Goal: Task Accomplishment & Management: Manage account settings

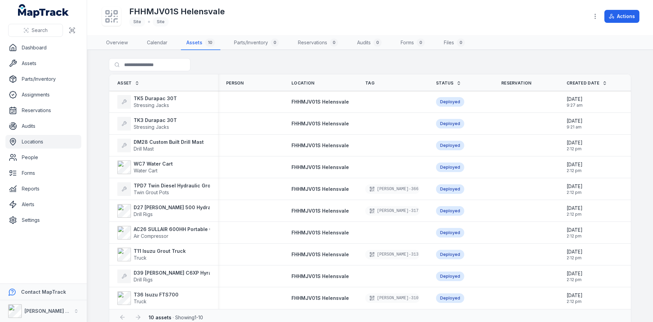
click at [47, 28] on span "Search" at bounding box center [40, 30] width 16 height 7
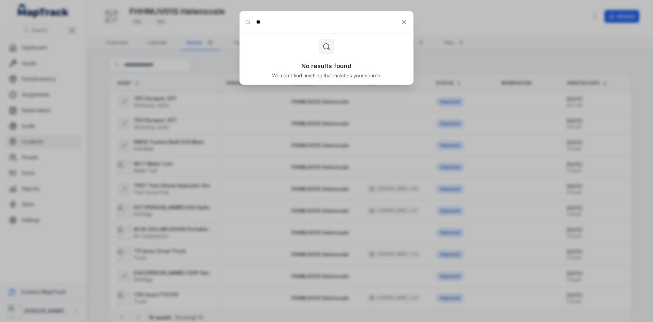
type input "*"
type input "****"
click at [405, 26] on button at bounding box center [404, 21] width 13 height 13
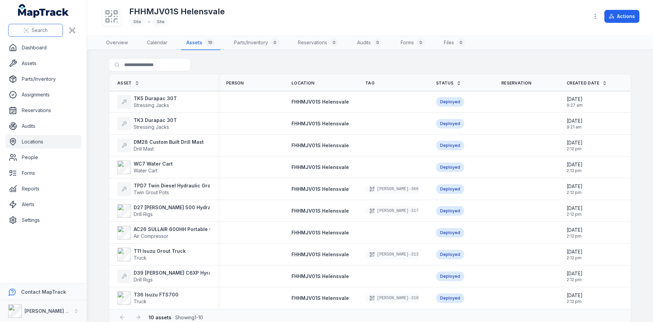
click at [50, 26] on button "Search" at bounding box center [35, 30] width 55 height 13
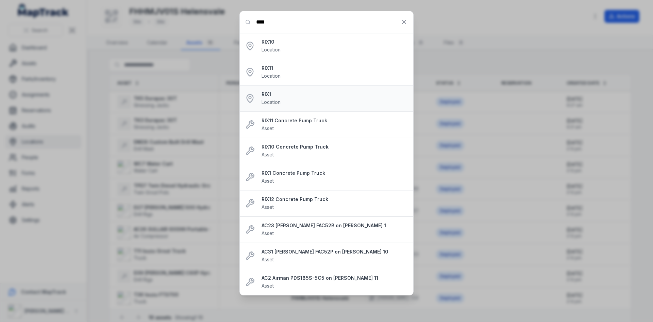
type input "****"
click at [314, 91] on strong "RIX1" at bounding box center [335, 94] width 146 height 7
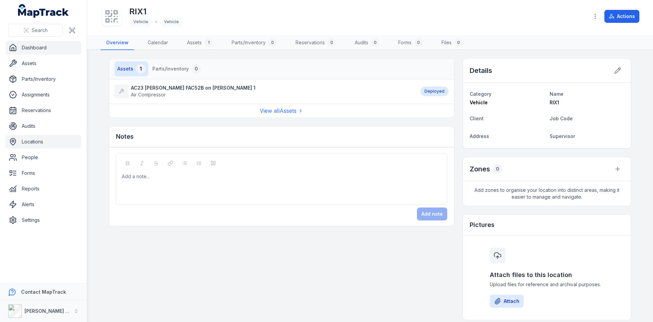
drag, startPoint x: 20, startPoint y: 47, endPoint x: 20, endPoint y: 42, distance: 5.8
click at [20, 47] on link "Dashboard" at bounding box center [43, 48] width 76 height 14
click at [40, 173] on link "Forms" at bounding box center [43, 173] width 76 height 14
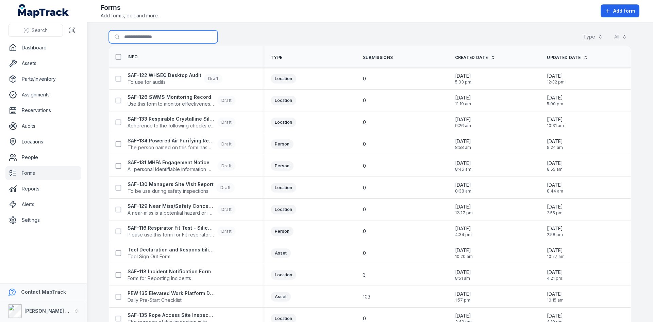
click at [172, 34] on input "Search for forms" at bounding box center [163, 36] width 109 height 13
type input "*"
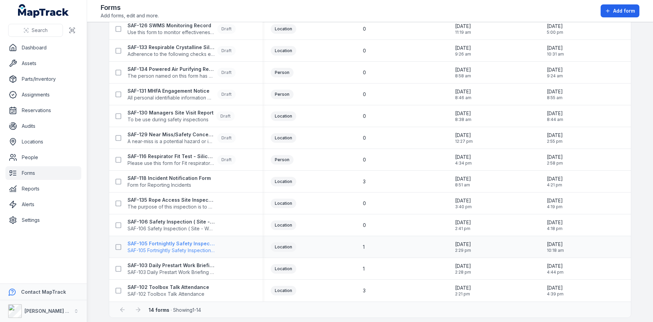
scroll to position [76, 0]
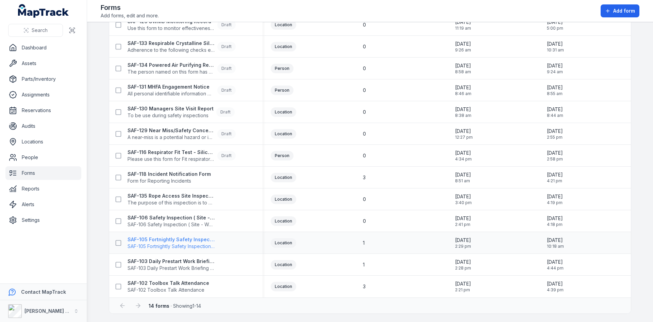
type input "***"
click at [179, 243] on span "SAF-105 Fortnightly Safety Inspection (Yard)" at bounding box center [171, 246] width 87 height 7
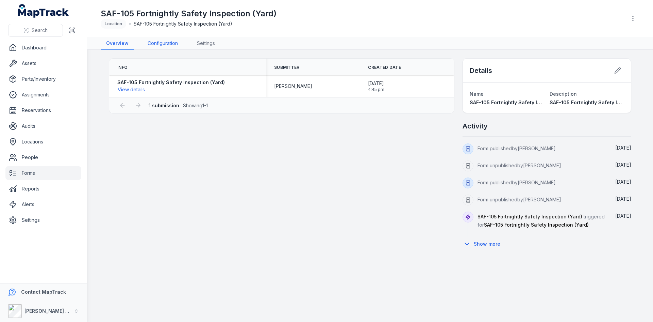
click at [164, 43] on link "Configuration" at bounding box center [162, 43] width 41 height 13
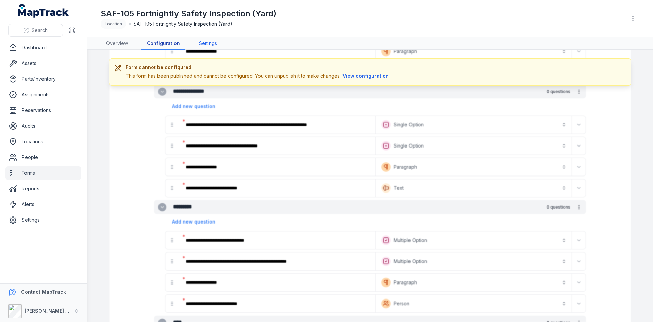
scroll to position [1817, 0]
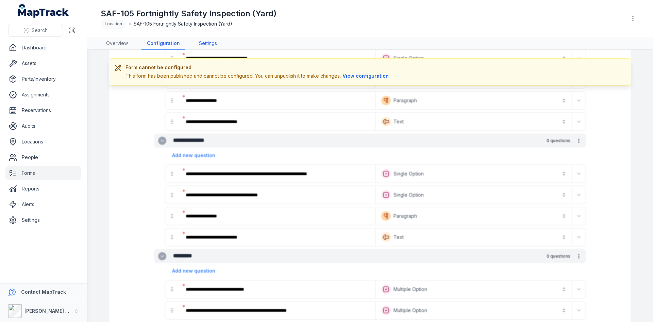
click at [205, 44] on link "Settings" at bounding box center [208, 43] width 29 height 13
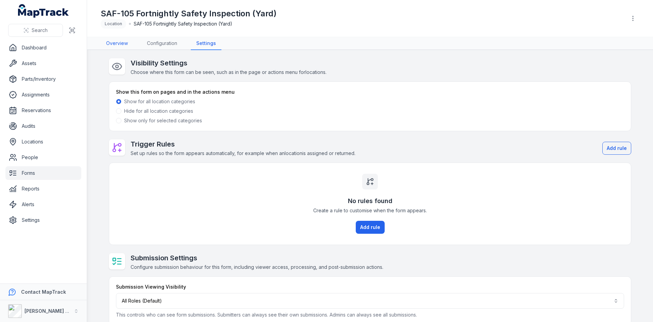
click at [119, 40] on link "Overview" at bounding box center [117, 43] width 33 height 13
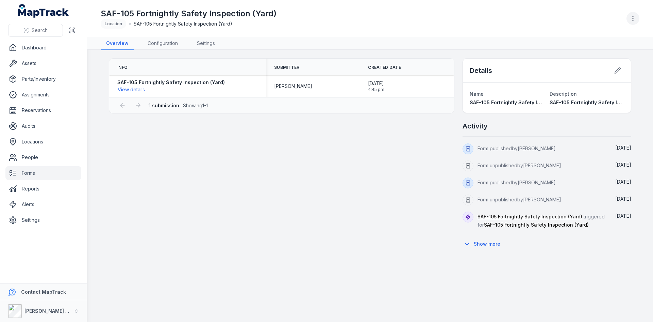
click at [633, 19] on icon "button" at bounding box center [633, 18] width 7 height 7
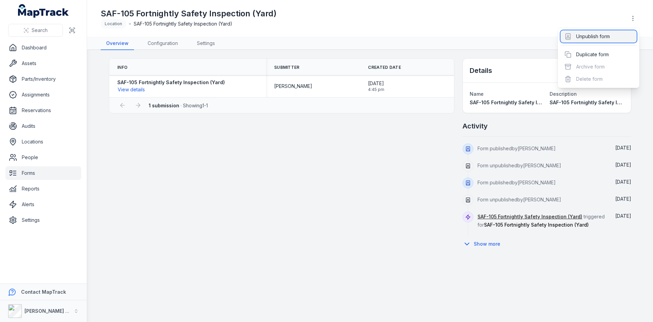
click at [603, 35] on div "Unpublish form" at bounding box center [599, 36] width 76 height 12
